Goal: Transaction & Acquisition: Subscribe to service/newsletter

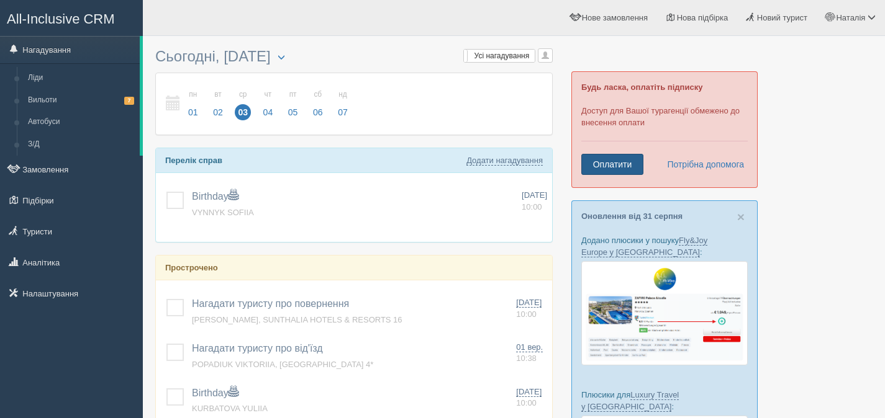
click at [593, 155] on link "Оплатити" at bounding box center [612, 164] width 62 height 21
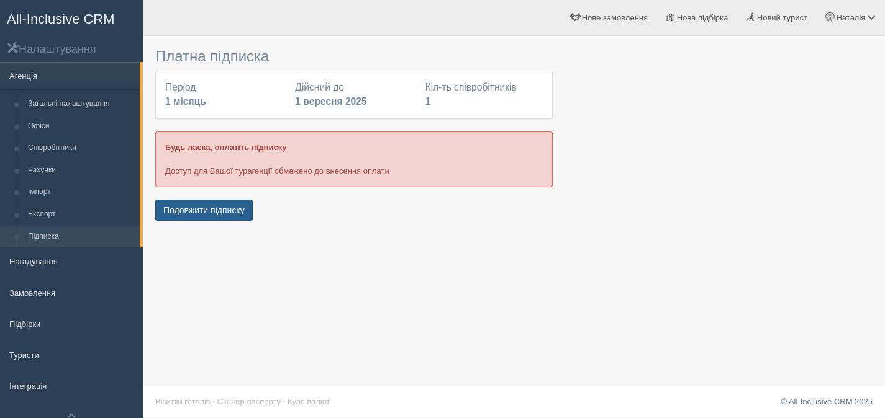
click at [225, 219] on button "Подовжити підписку" at bounding box center [203, 210] width 97 height 21
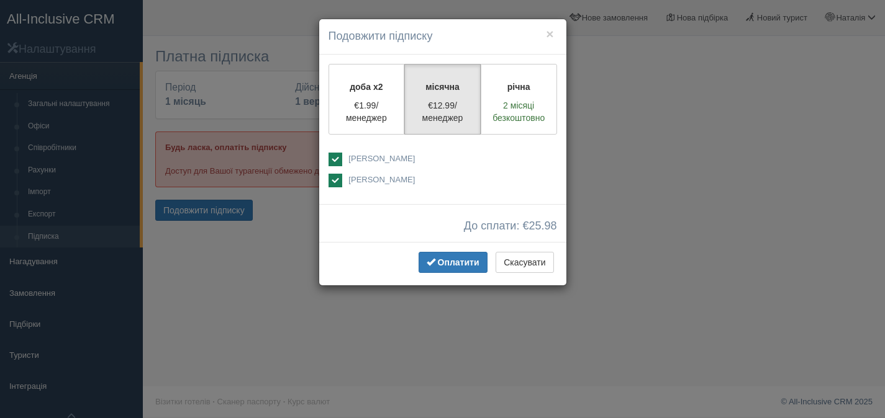
click at [340, 156] on ins at bounding box center [335, 160] width 14 height 14
click at [336, 160] on ins at bounding box center [335, 160] width 14 height 14
click at [337, 161] on ins at bounding box center [335, 160] width 14 height 14
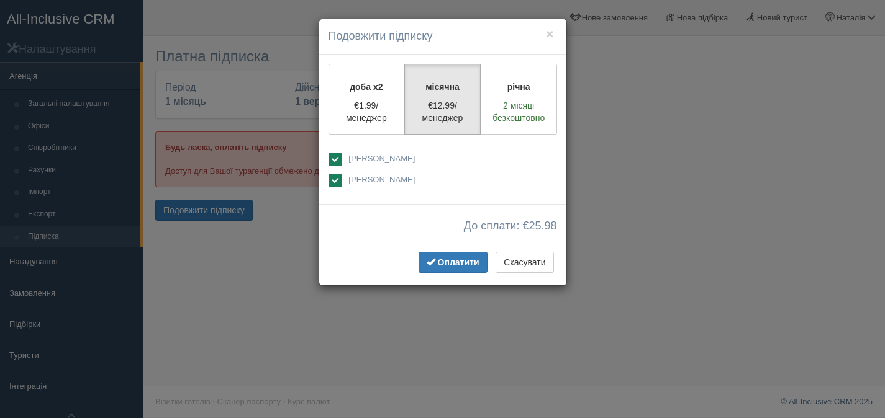
checkbox input "false"
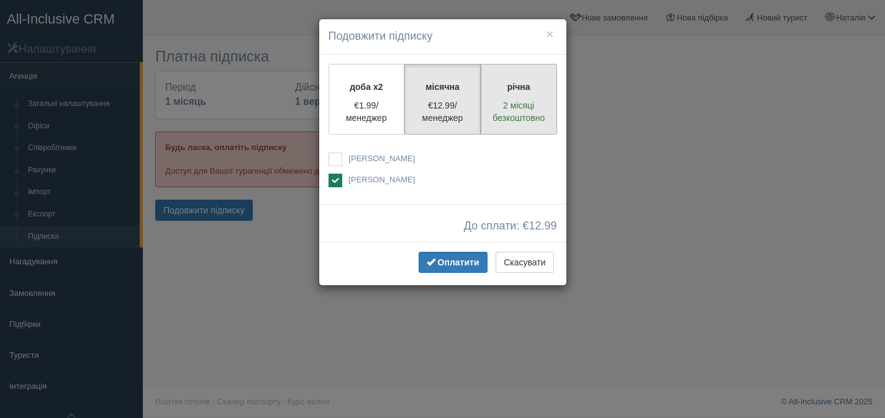
click at [533, 88] on p "річна" at bounding box center [519, 87] width 60 height 12
radio input "true"
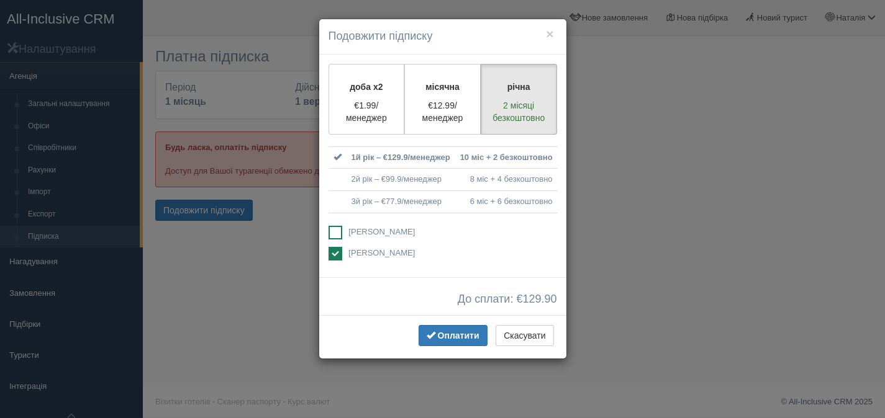
click at [336, 228] on ins at bounding box center [335, 233] width 14 height 14
checkbox input "true"
click at [552, 35] on button "×" at bounding box center [549, 33] width 7 height 13
